Goal: Find specific page/section: Find specific page/section

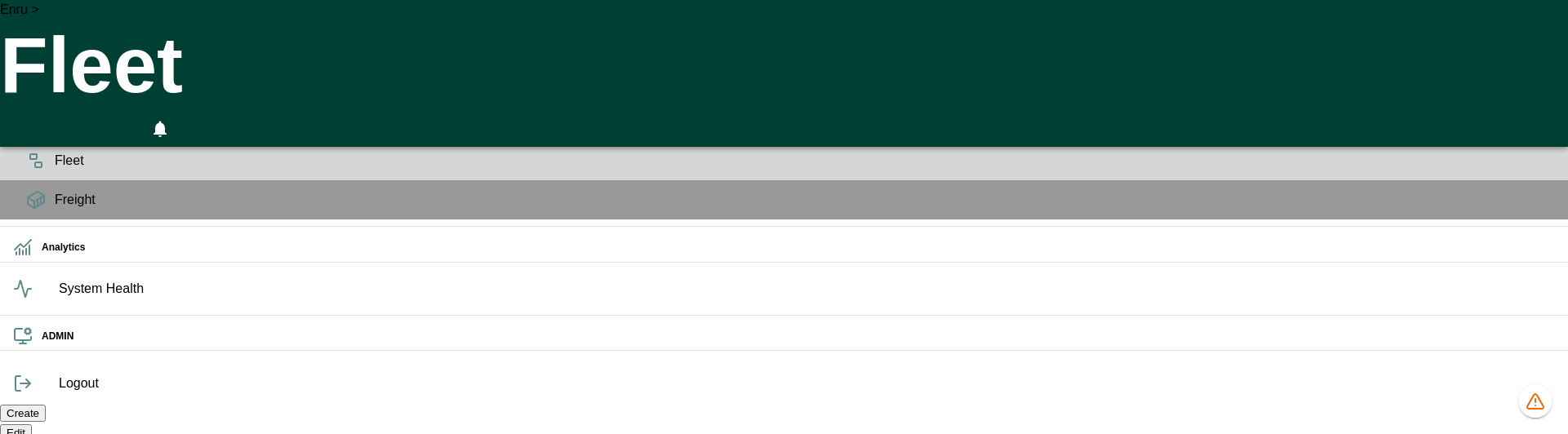
scroll to position [0, 725]
click at [294, 29] on div "Enru > Fleet 0" at bounding box center [784, 73] width 1568 height 147
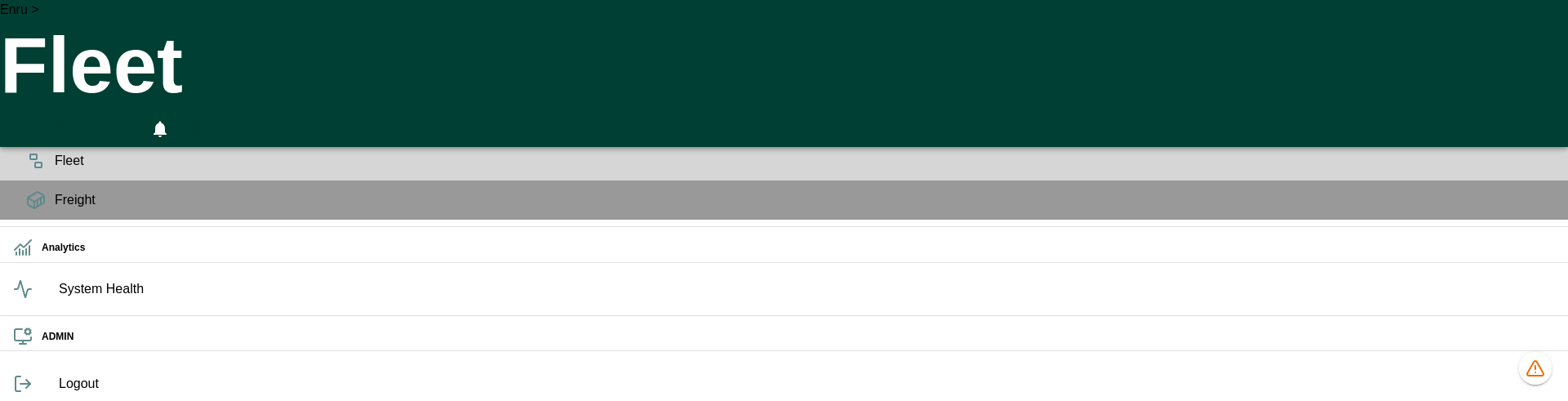
scroll to position [0, 32305]
